Goal: Browse casually

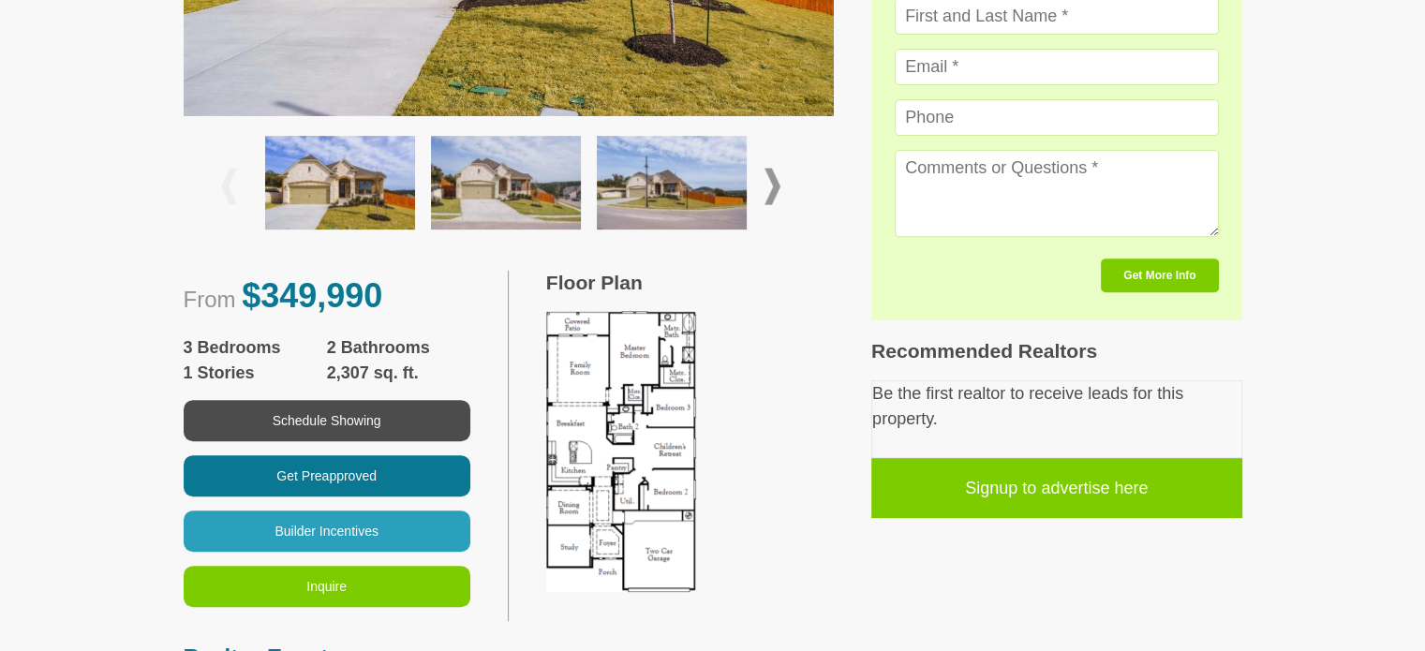
scroll to position [716, 0]
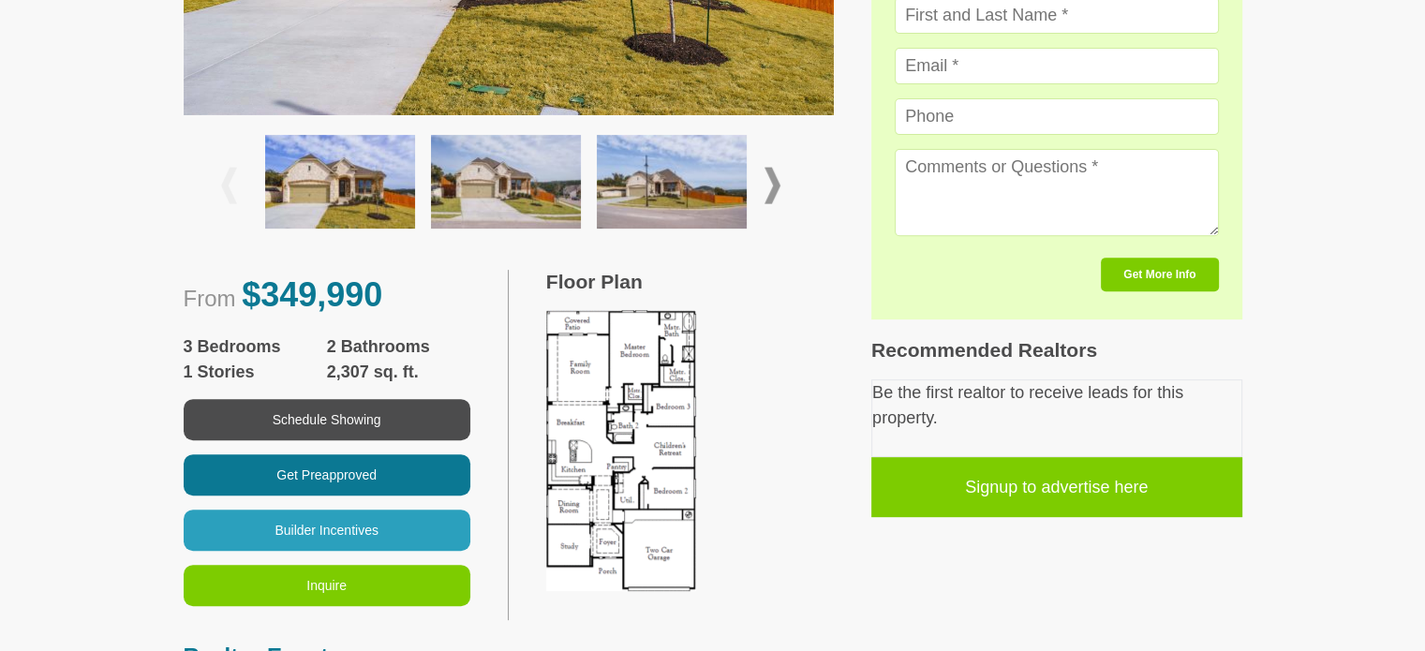
click at [768, 186] on span at bounding box center [772, 186] width 16 height 37
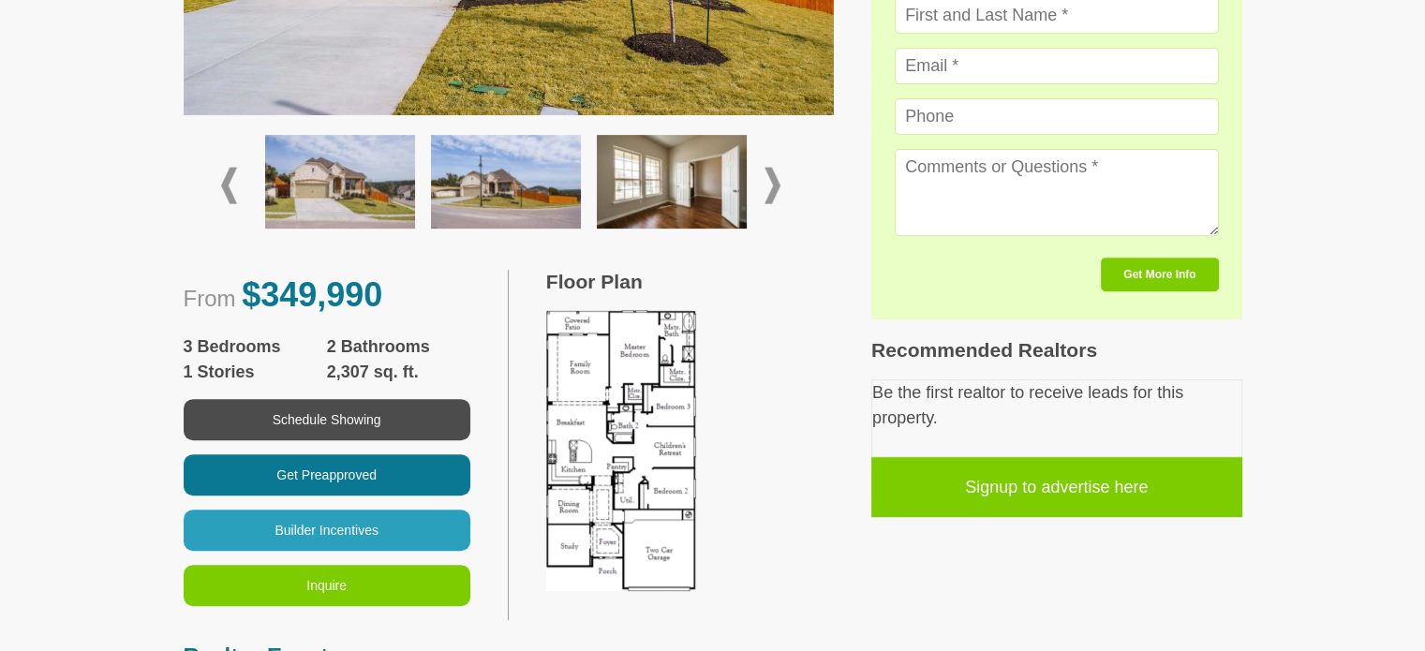
click at [768, 186] on span at bounding box center [772, 186] width 16 height 37
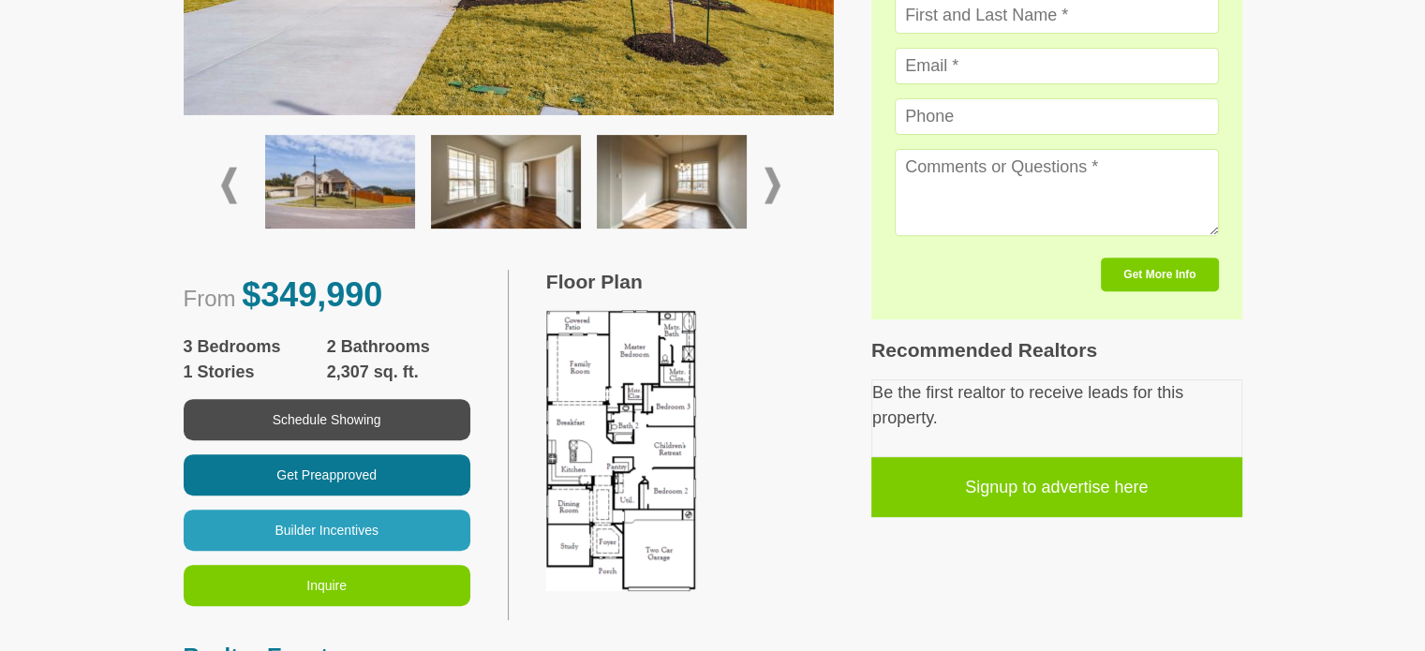
click at [768, 186] on span at bounding box center [772, 186] width 16 height 37
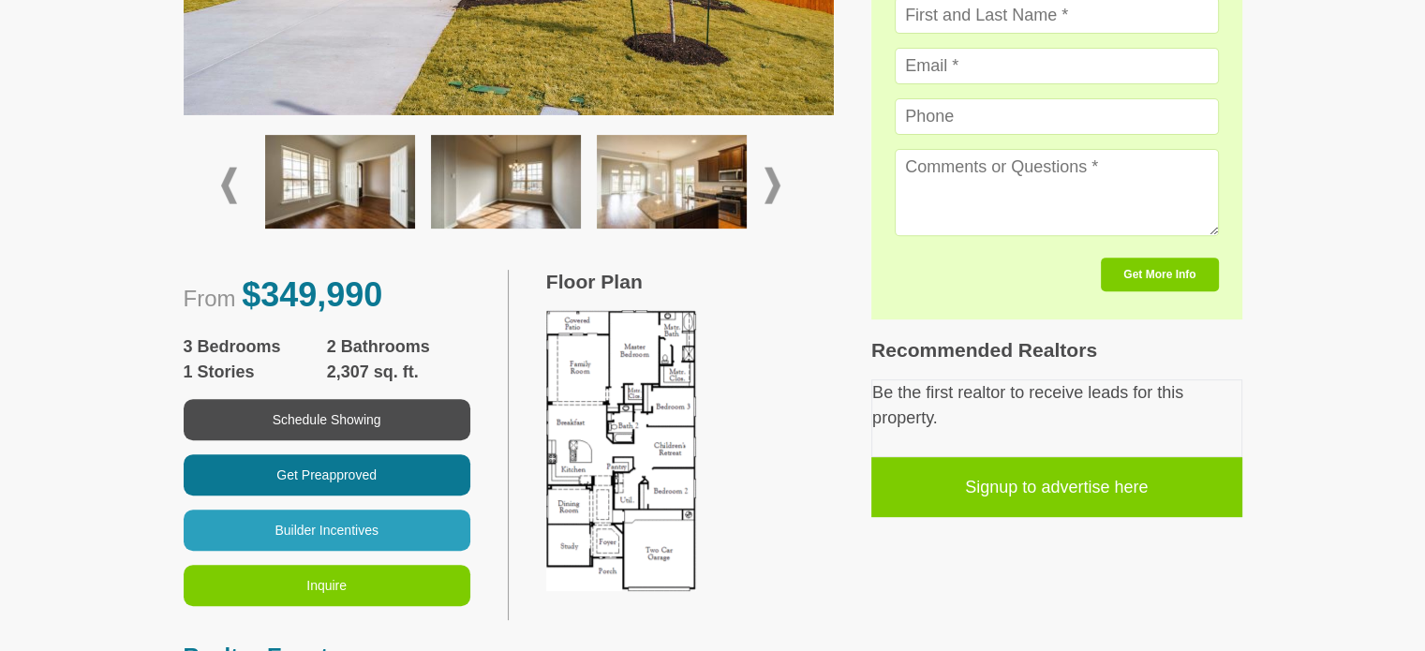
click at [768, 186] on span at bounding box center [772, 186] width 16 height 37
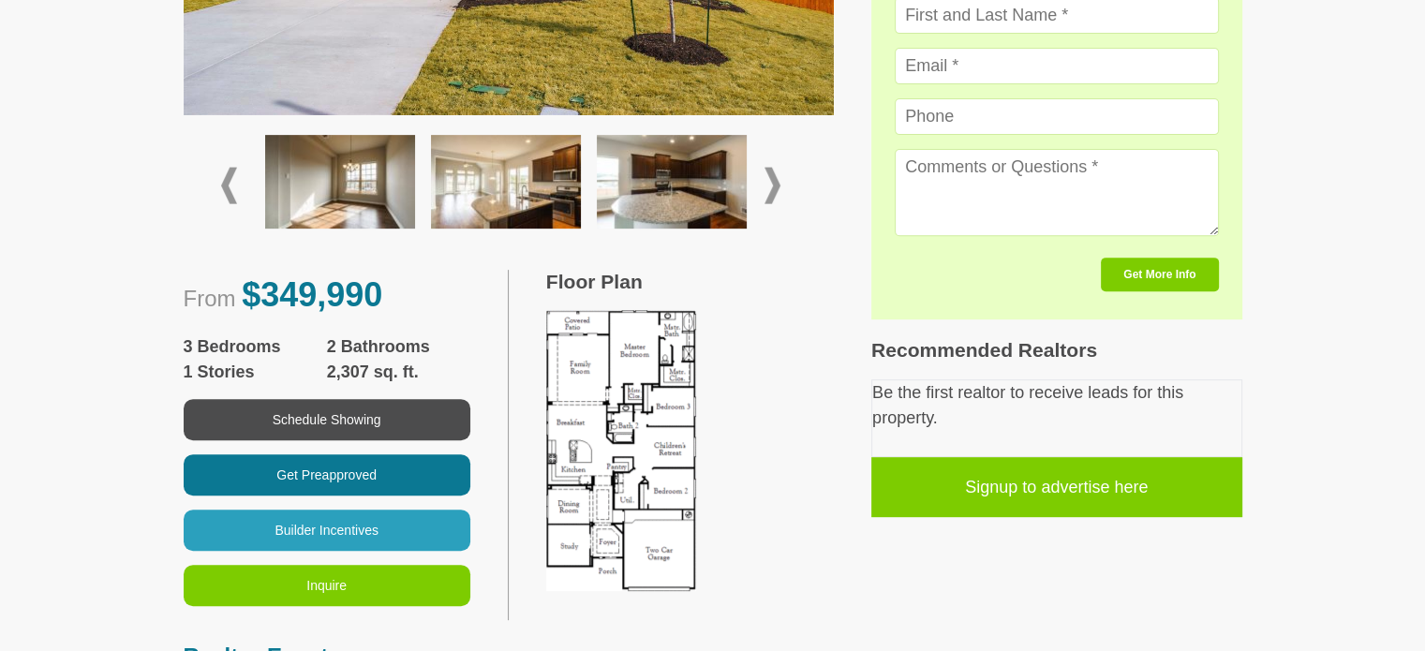
click at [768, 186] on span at bounding box center [772, 186] width 16 height 37
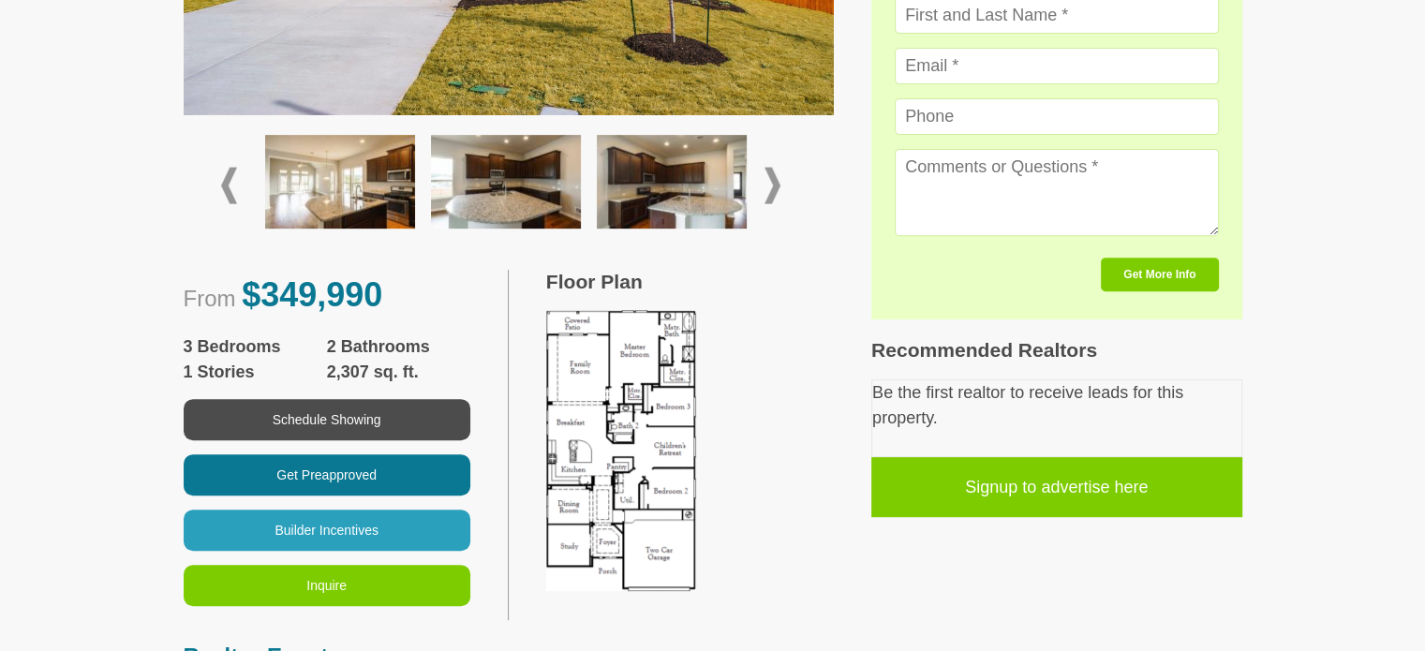
click at [768, 186] on span at bounding box center [772, 186] width 16 height 37
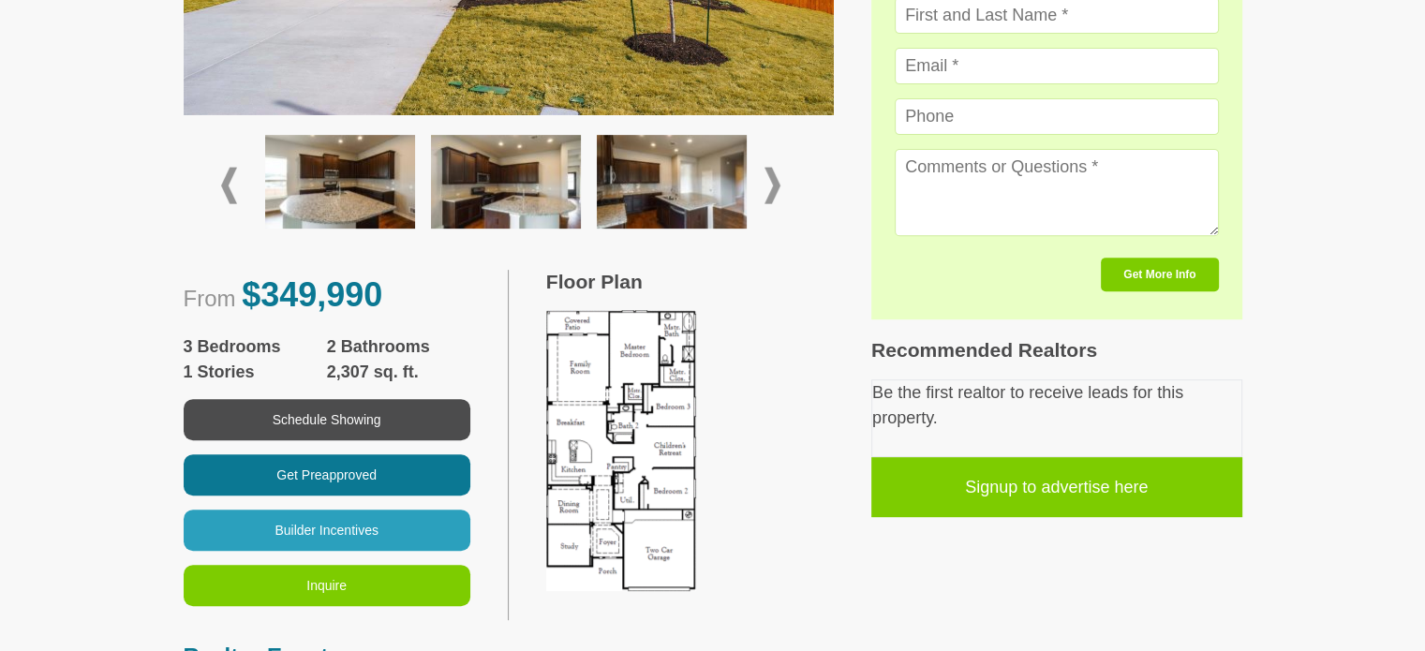
click at [768, 186] on span at bounding box center [772, 186] width 16 height 37
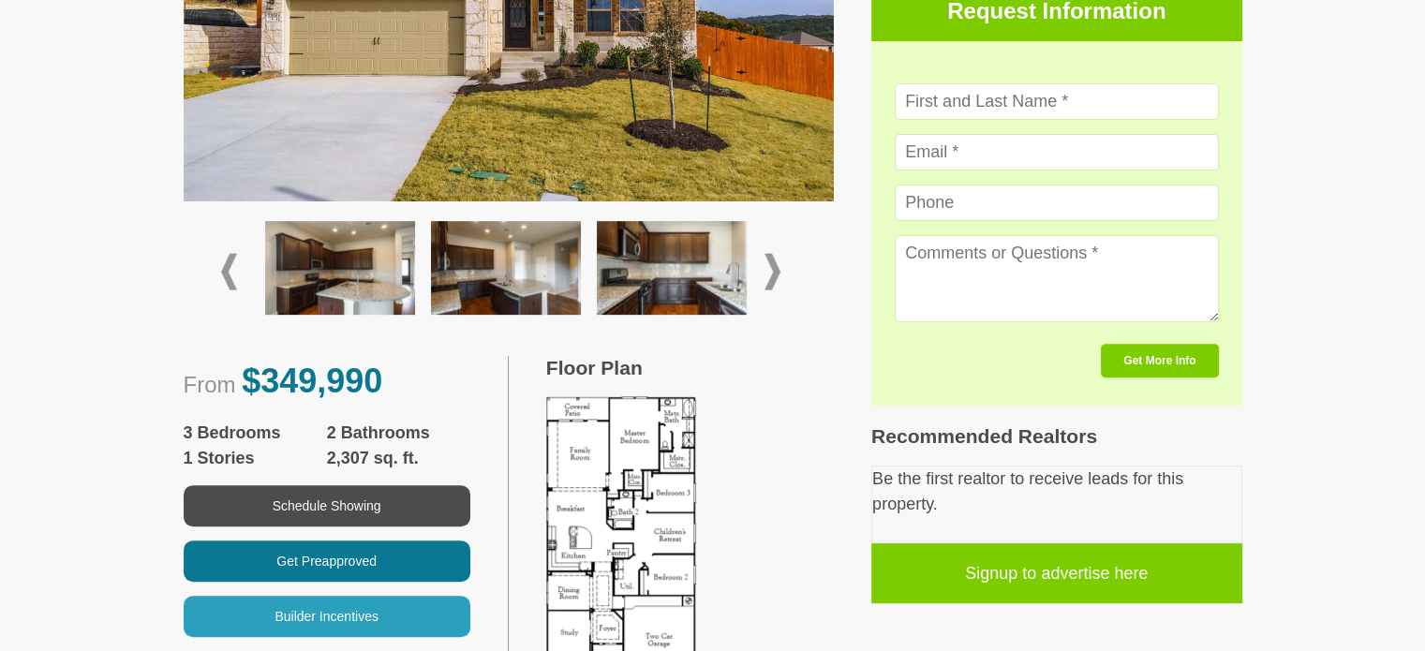
scroll to position [761, 0]
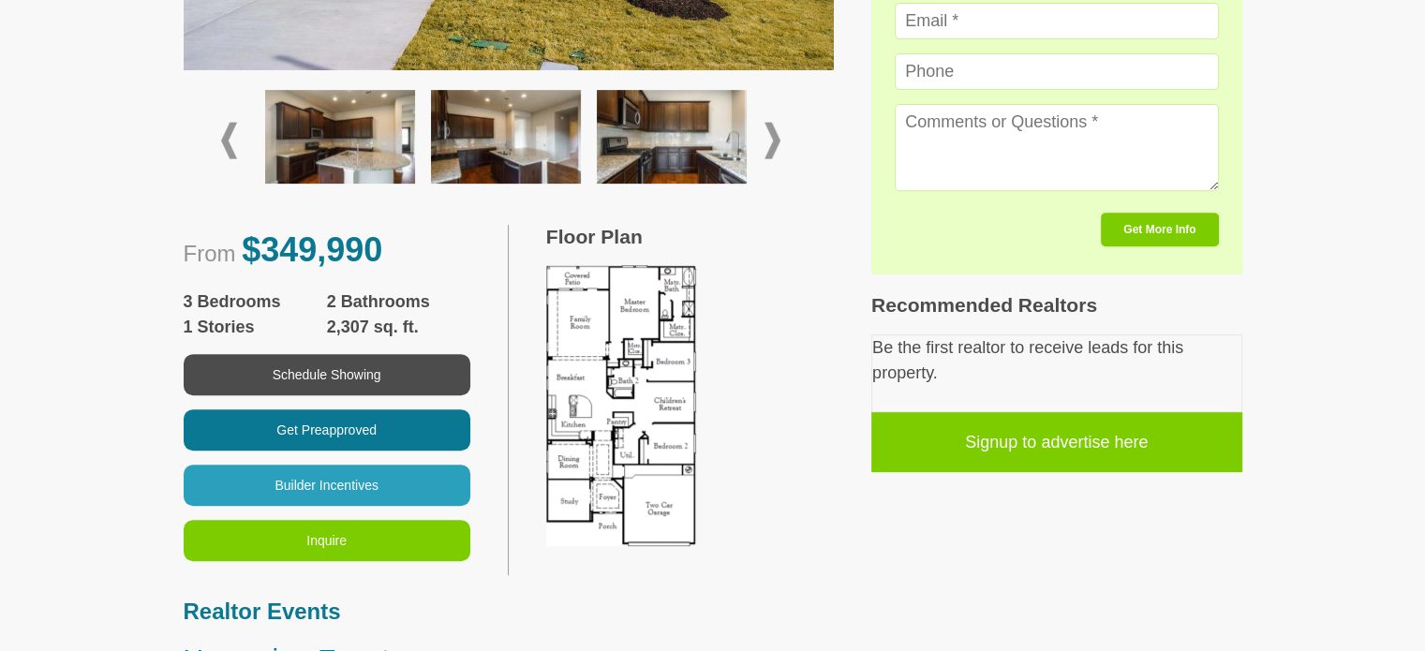
click at [772, 123] on span at bounding box center [772, 141] width 16 height 37
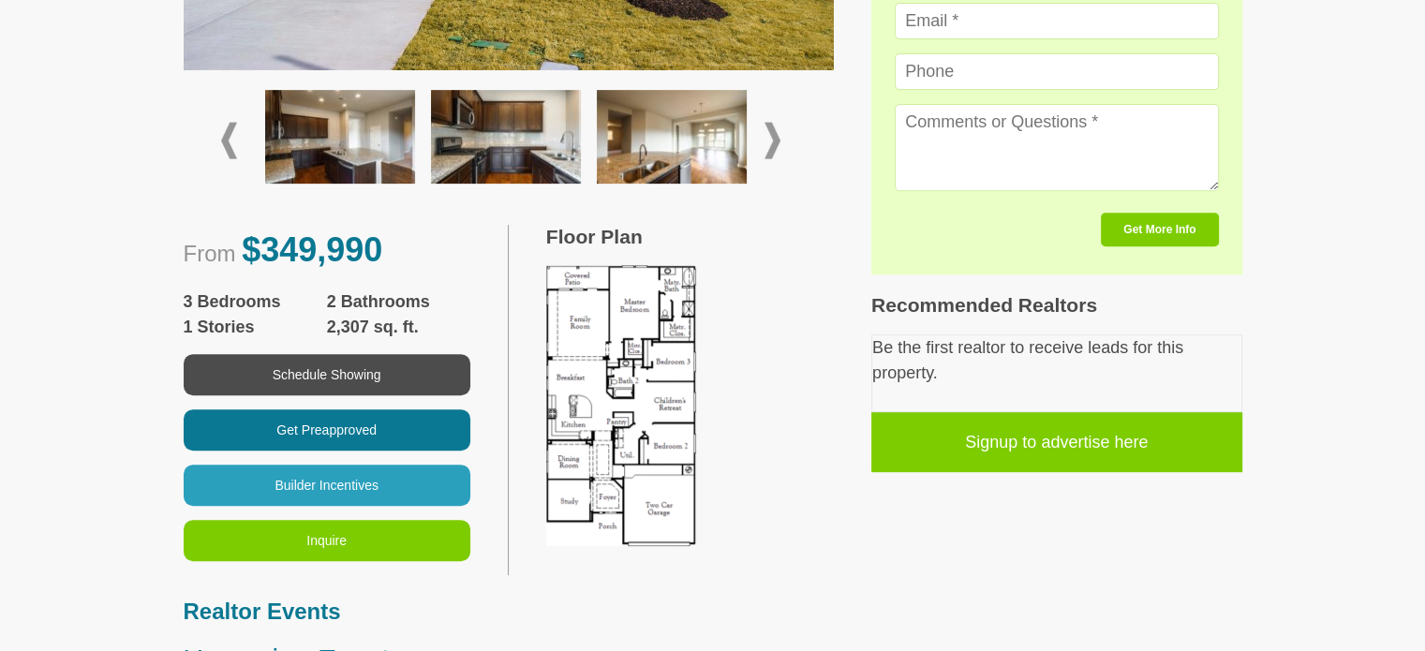
click at [772, 123] on span at bounding box center [772, 141] width 16 height 37
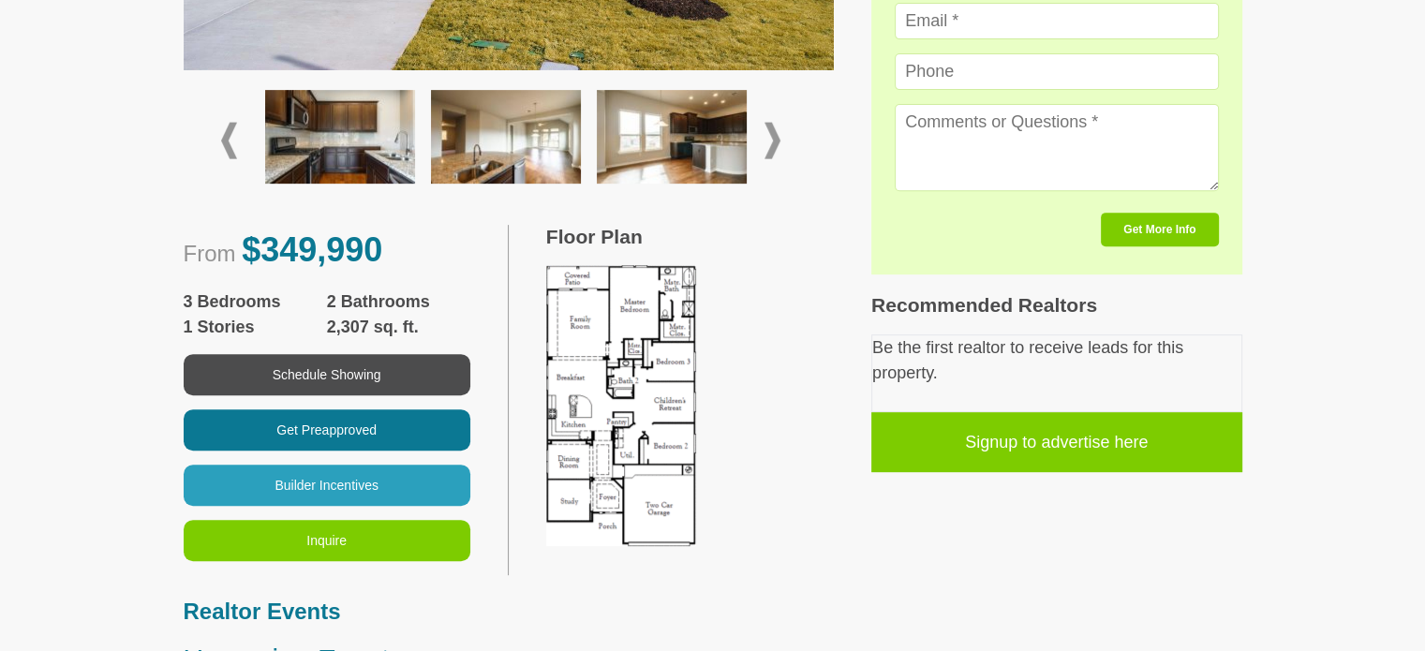
click at [772, 123] on span at bounding box center [772, 141] width 16 height 37
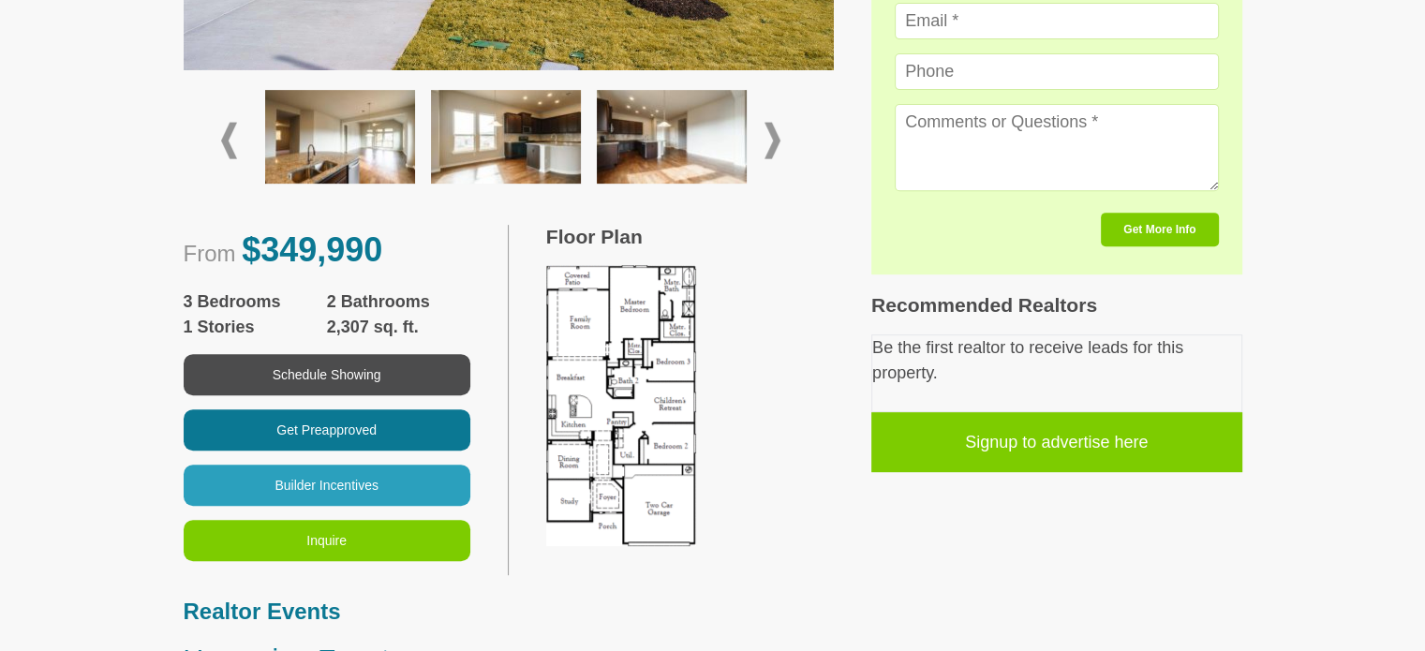
click at [772, 123] on span at bounding box center [772, 141] width 16 height 37
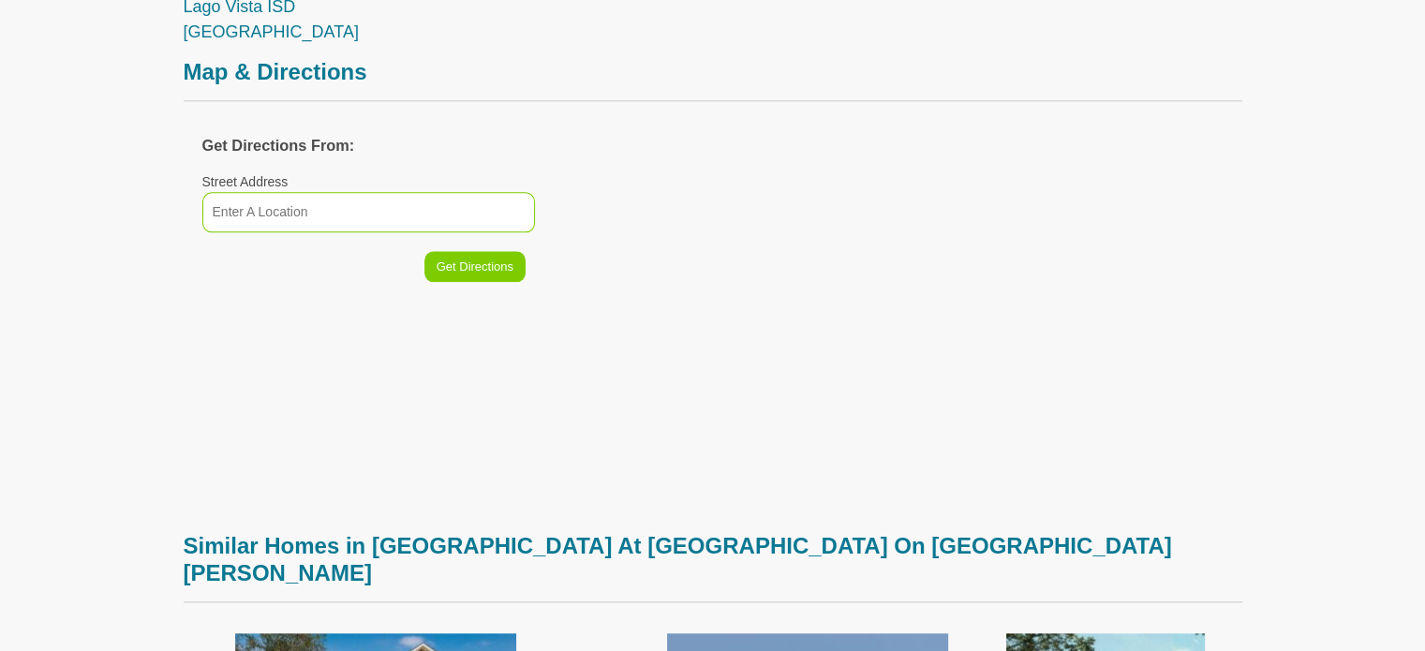
scroll to position [1967, 0]
